Goal: Contribute content

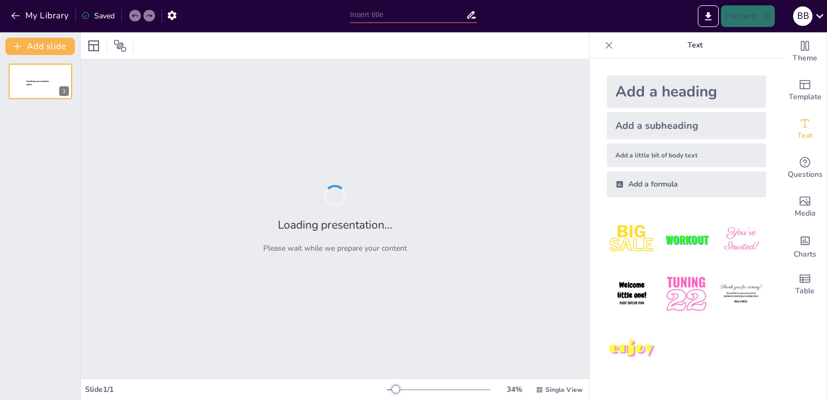
type input "Understanding Big Data Storage Solutions"
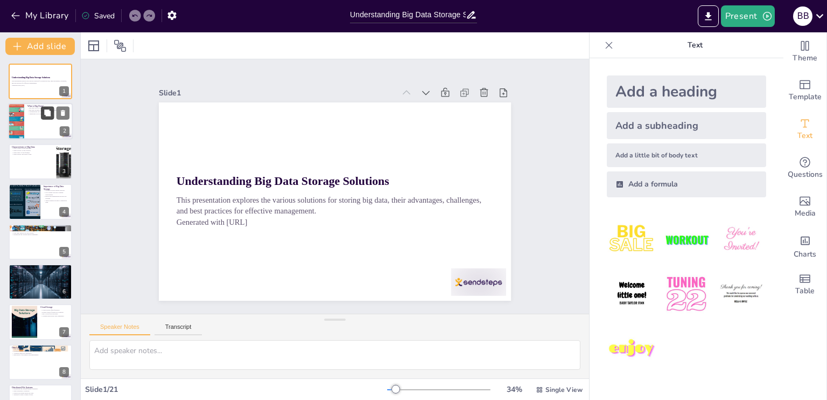
click at [50, 116] on icon at bounding box center [48, 113] width 8 height 8
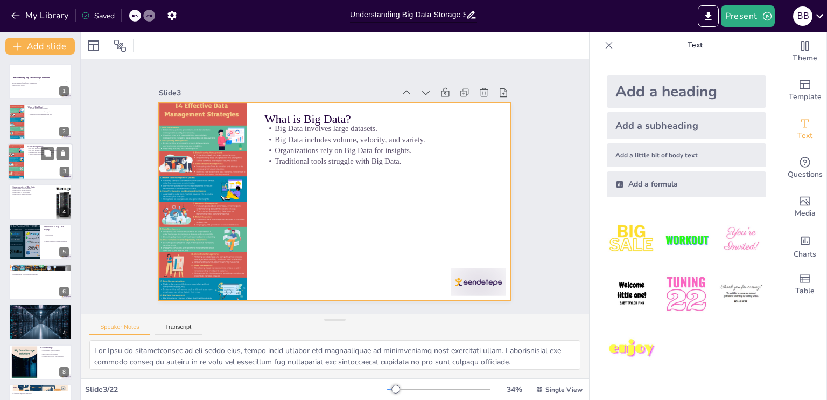
click at [40, 178] on div at bounding box center [40, 161] width 65 height 37
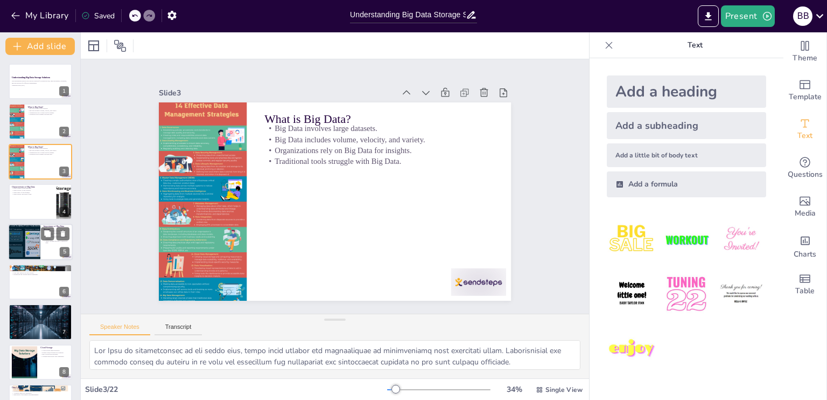
click at [39, 224] on div at bounding box center [24, 242] width 73 height 37
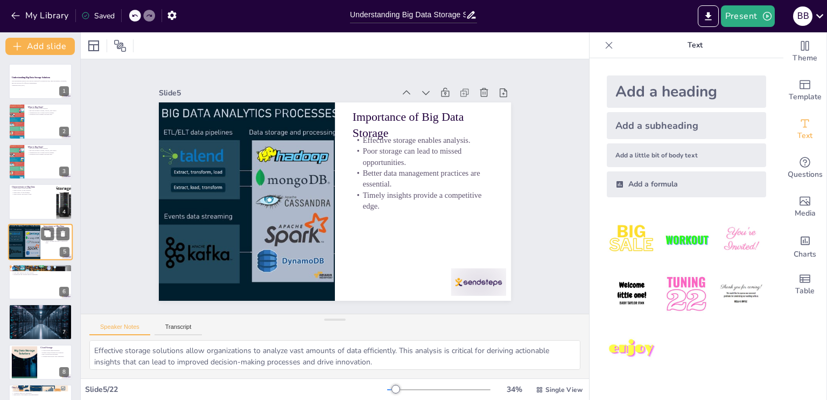
scroll to position [14, 0]
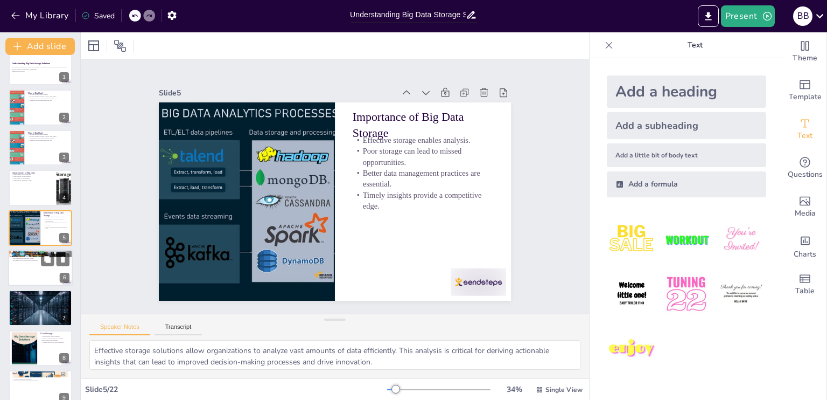
click at [37, 251] on p "Types of Big Data Storage Solutions" at bounding box center [40, 252] width 58 height 3
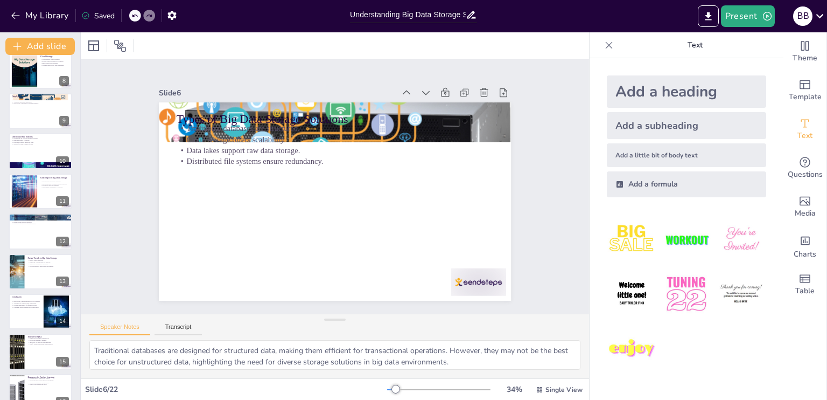
scroll to position [549, 0]
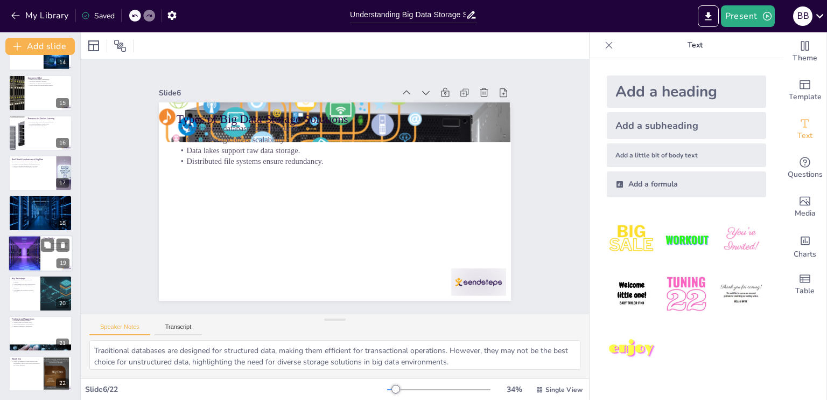
click at [19, 249] on div at bounding box center [24, 253] width 52 height 37
type textarea "Showcasing successful implementations of big data storage solutions through cas…"
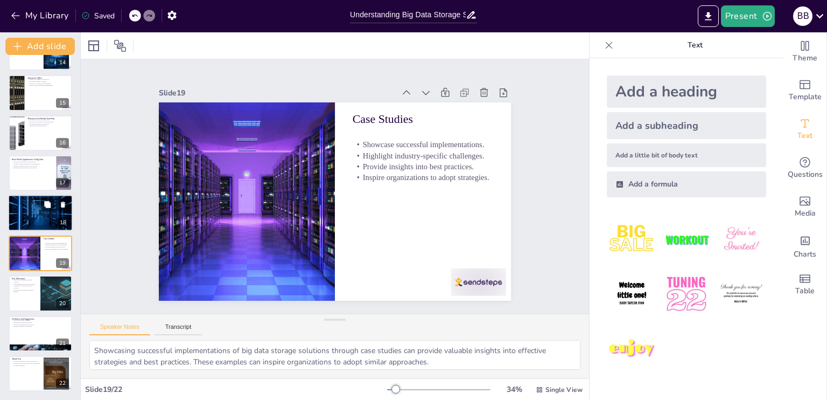
click at [29, 210] on div at bounding box center [40, 213] width 67 height 37
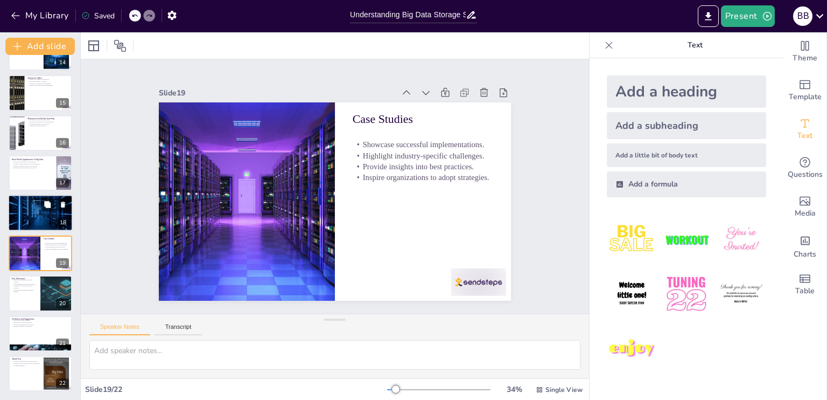
scroll to position [535, 0]
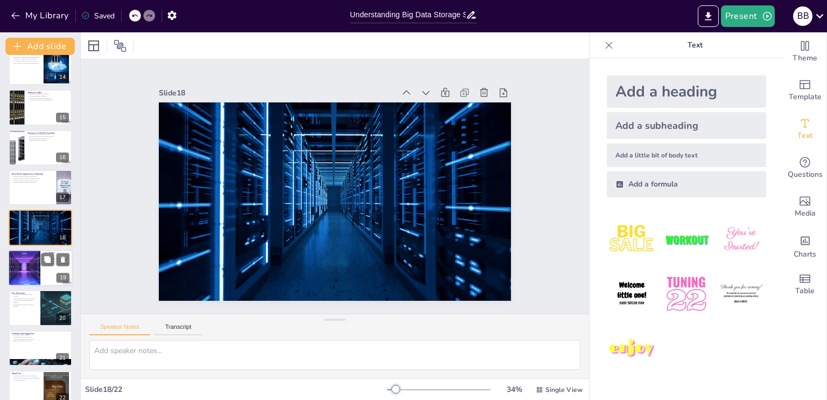
click at [31, 260] on div at bounding box center [24, 267] width 52 height 37
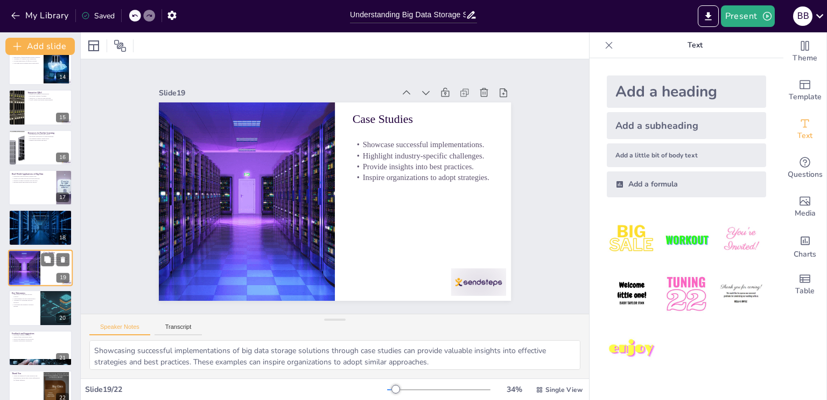
scroll to position [549, 0]
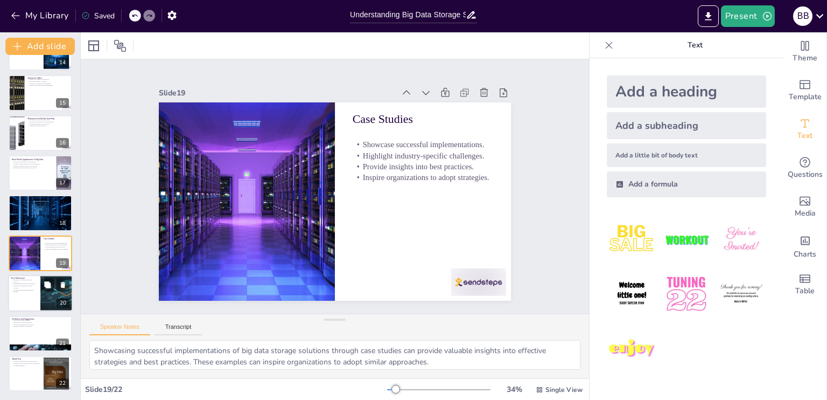
click at [34, 295] on div at bounding box center [40, 293] width 65 height 37
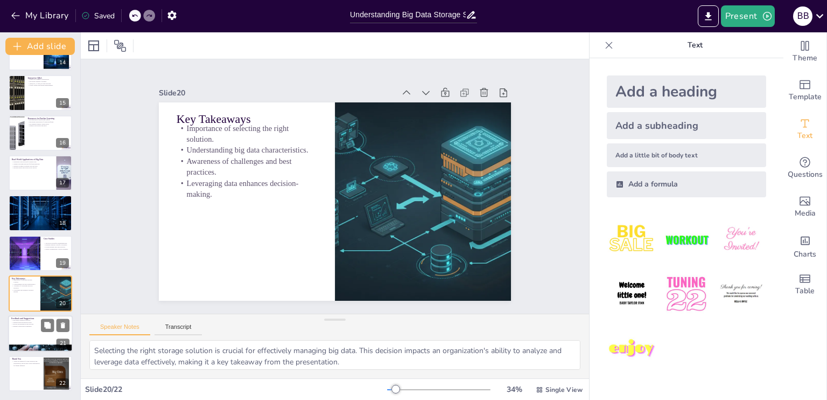
click at [41, 334] on div at bounding box center [40, 333] width 65 height 37
type textarea "Encouraging audience feedback is essential for improving future presentations. …"
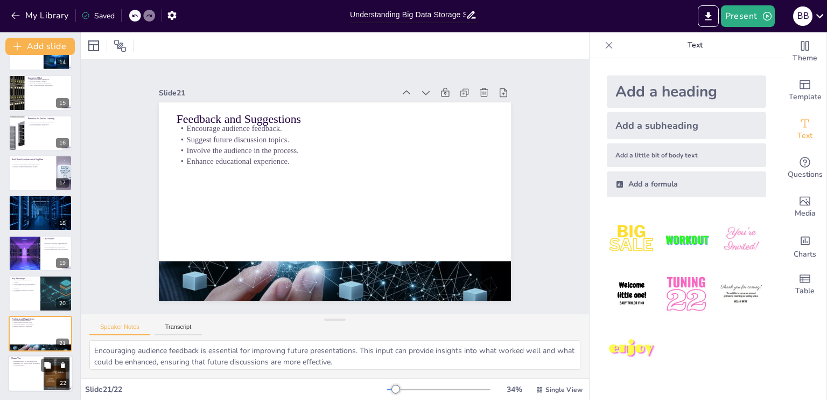
click at [33, 366] on div at bounding box center [40, 373] width 65 height 37
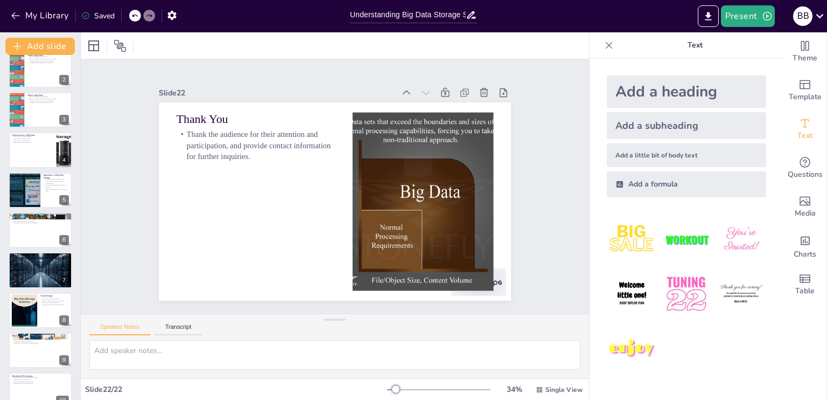
scroll to position [0, 0]
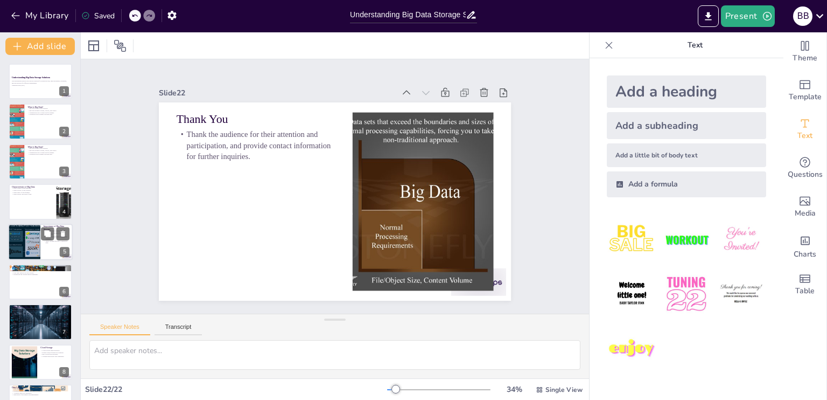
click at [18, 234] on div at bounding box center [24, 242] width 73 height 37
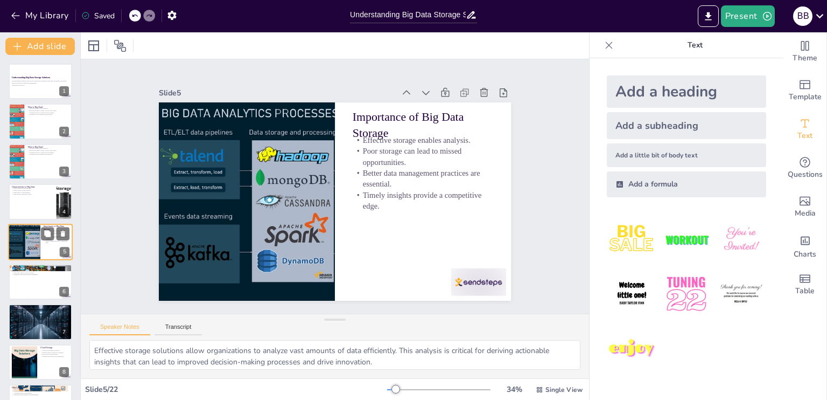
scroll to position [14, 0]
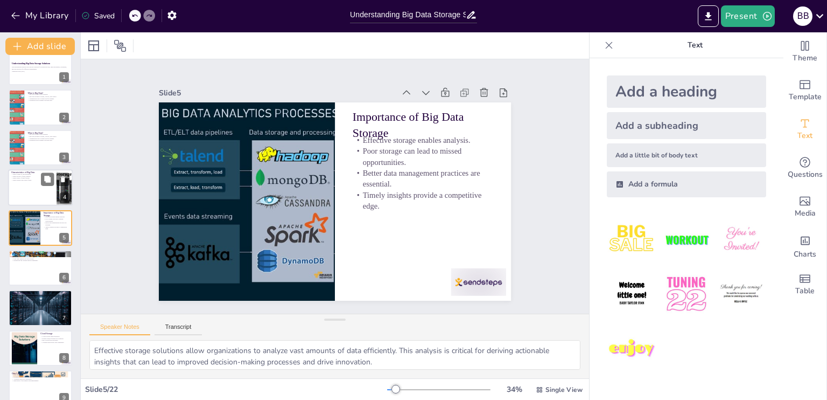
click at [21, 185] on div at bounding box center [40, 187] width 65 height 37
type textarea "The high volume characteristic signifies the vast amounts of data generated by …"
